Goal: Go to known website: Access a specific website the user already knows

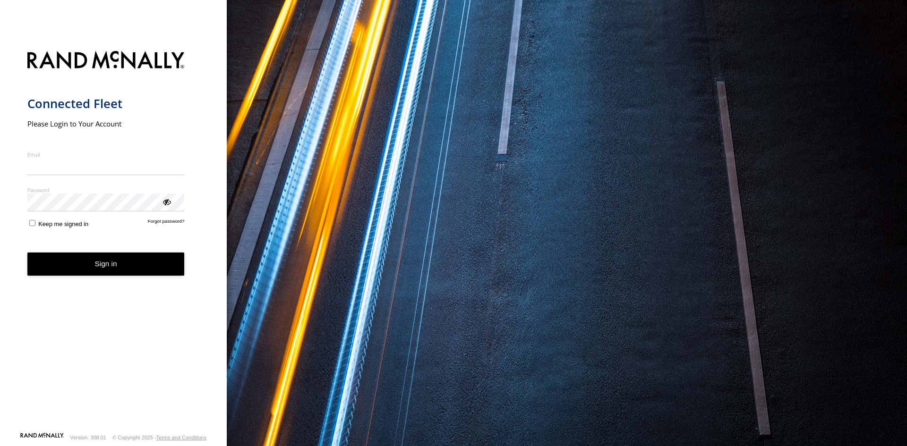
type input "**********"
click at [92, 280] on form "**********" at bounding box center [113, 238] width 172 height 387
click at [90, 265] on button "Sign in" at bounding box center [105, 264] width 157 height 23
